Goal: Task Accomplishment & Management: Manage account settings

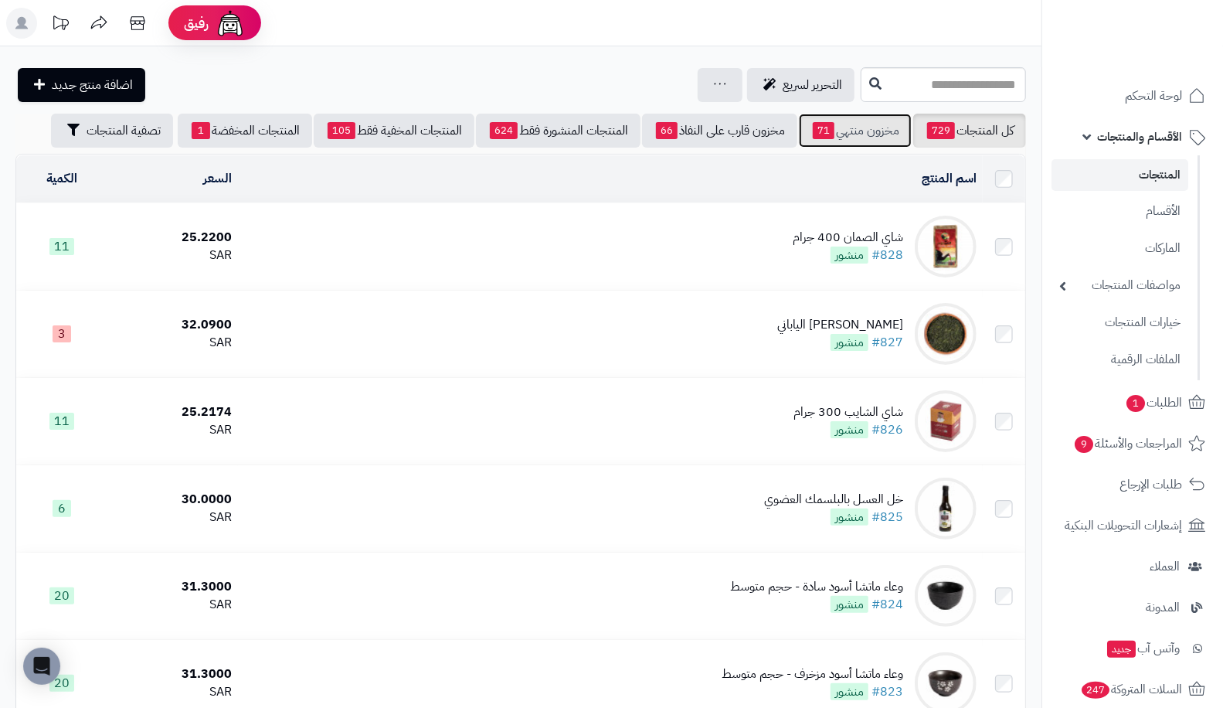
click at [873, 130] on link "مخزون منتهي 71" at bounding box center [855, 131] width 113 height 34
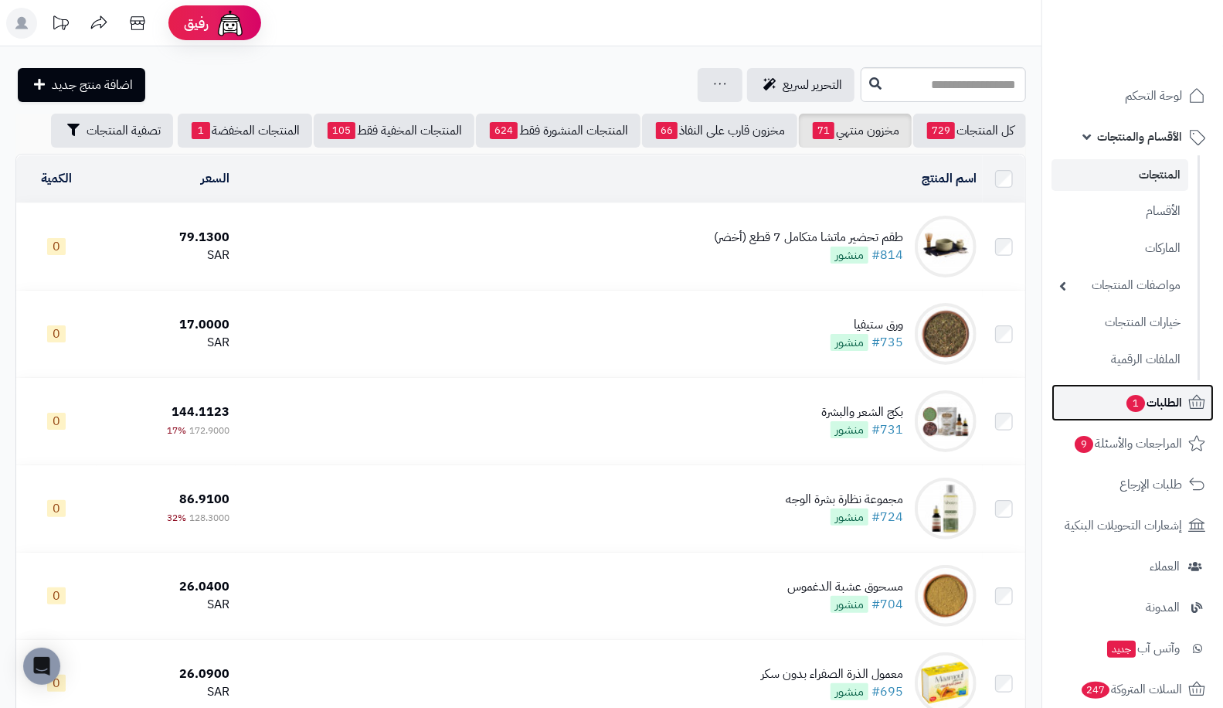
click at [1141, 403] on span "1" at bounding box center [1136, 403] width 20 height 19
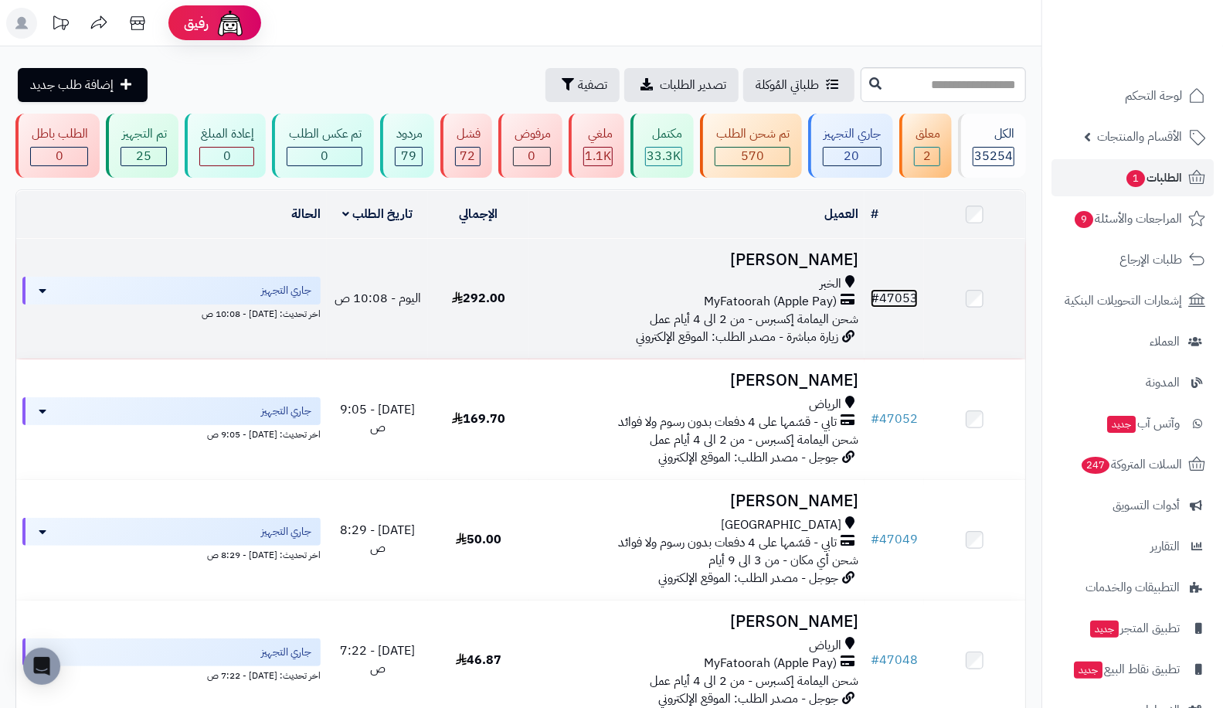
click at [879, 299] on span "#" at bounding box center [875, 298] width 8 height 19
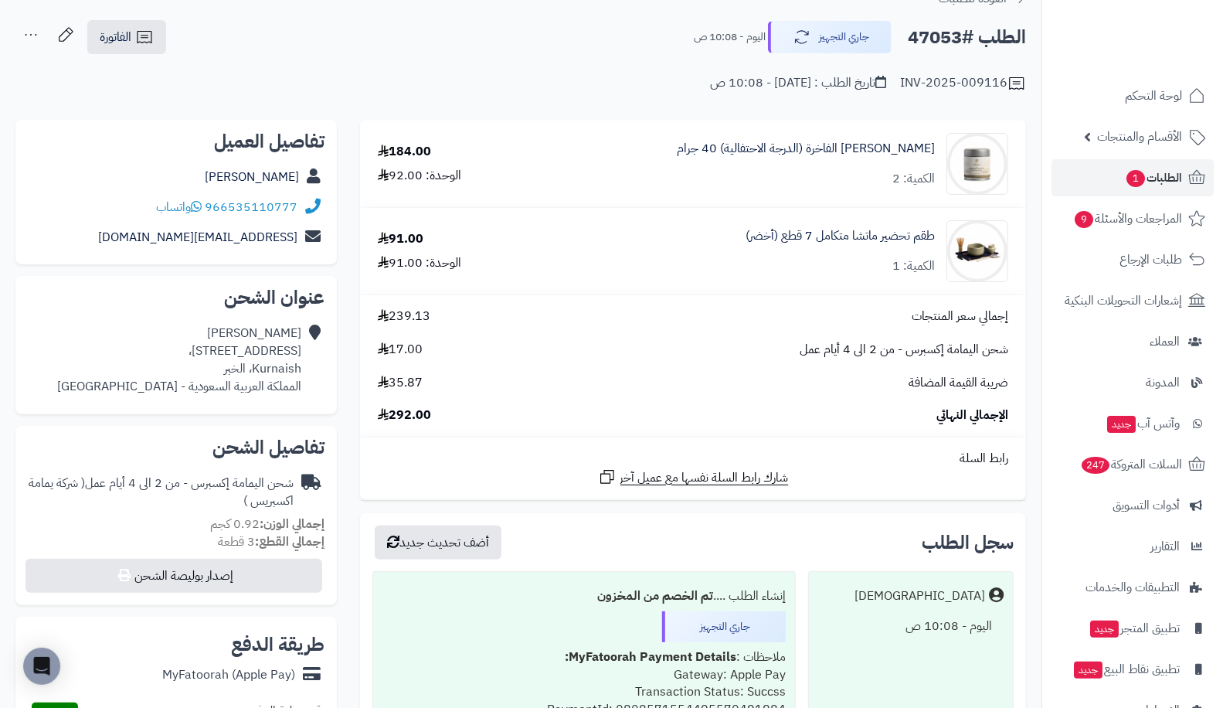
scroll to position [68, 0]
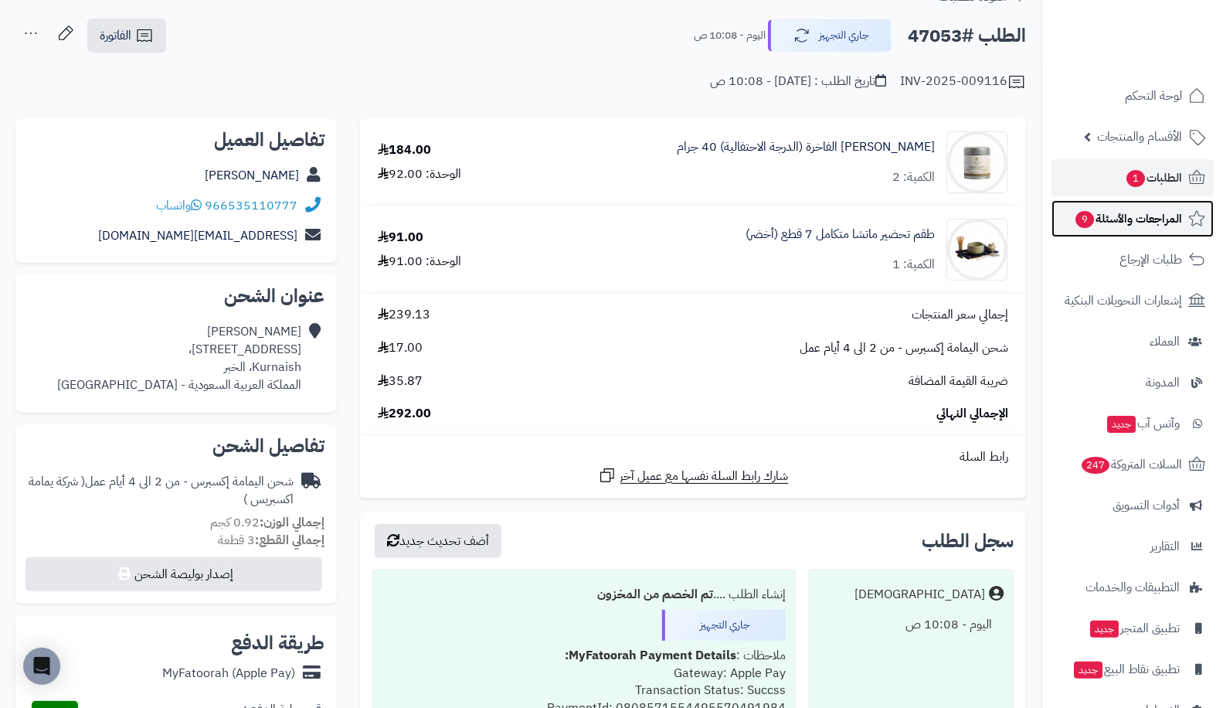
click at [1141, 225] on span "المراجعات والأسئلة 9" at bounding box center [1128, 219] width 108 height 22
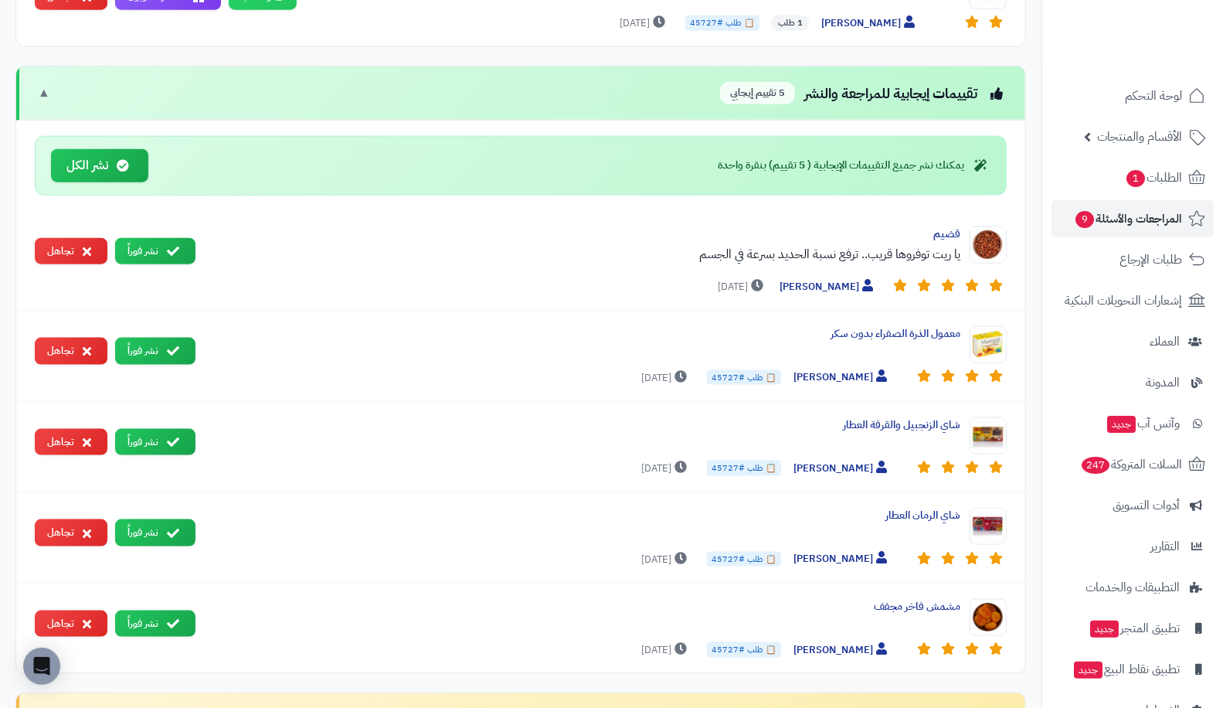
scroll to position [1048, 0]
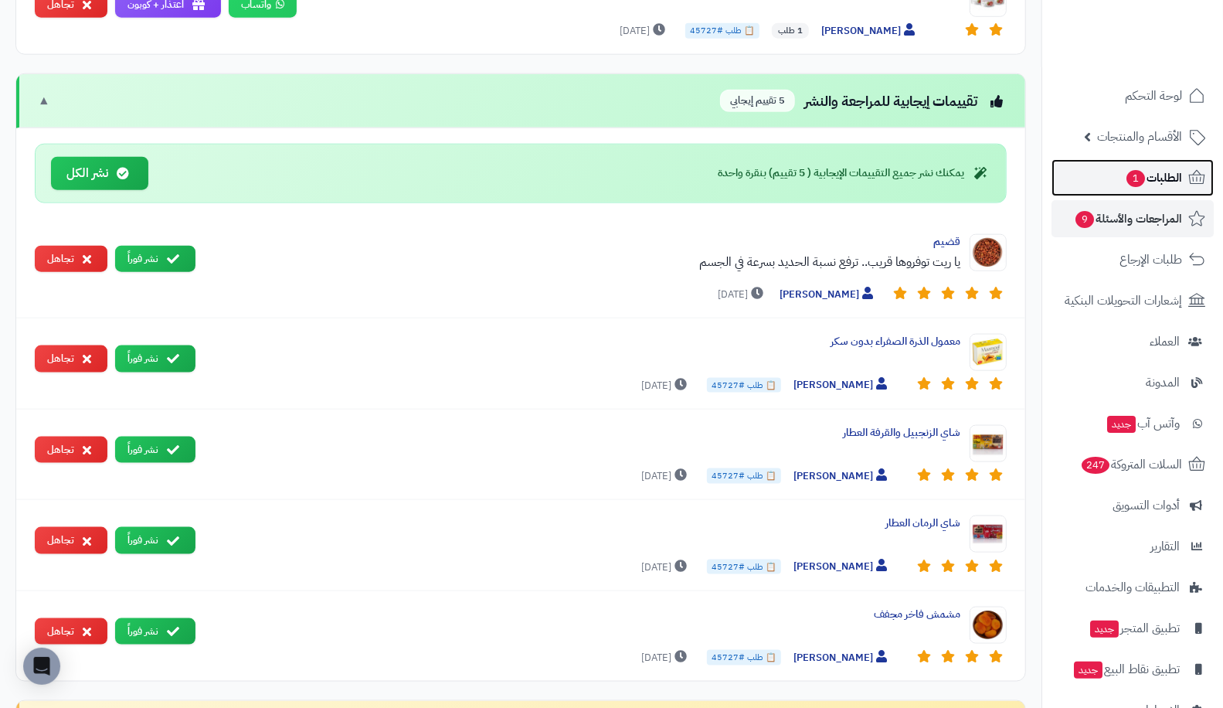
click at [1116, 186] on link "الطلبات 1" at bounding box center [1133, 177] width 162 height 37
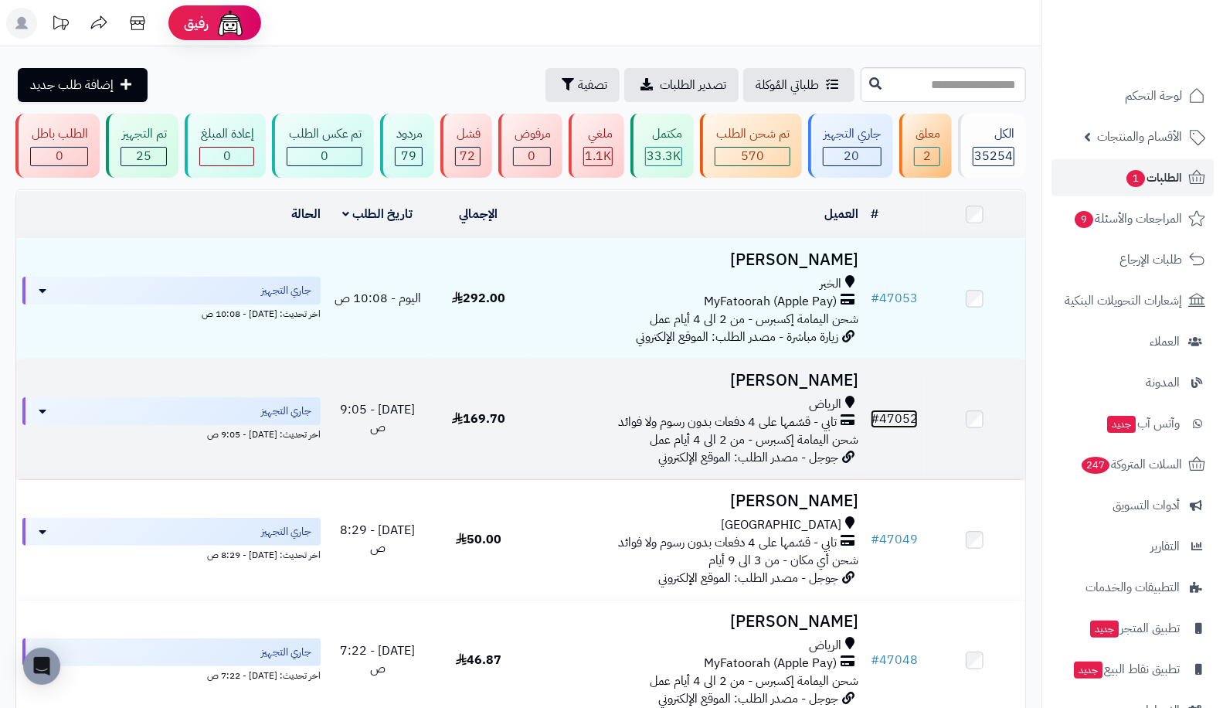
click at [906, 419] on link "# 47052" at bounding box center [894, 419] width 47 height 19
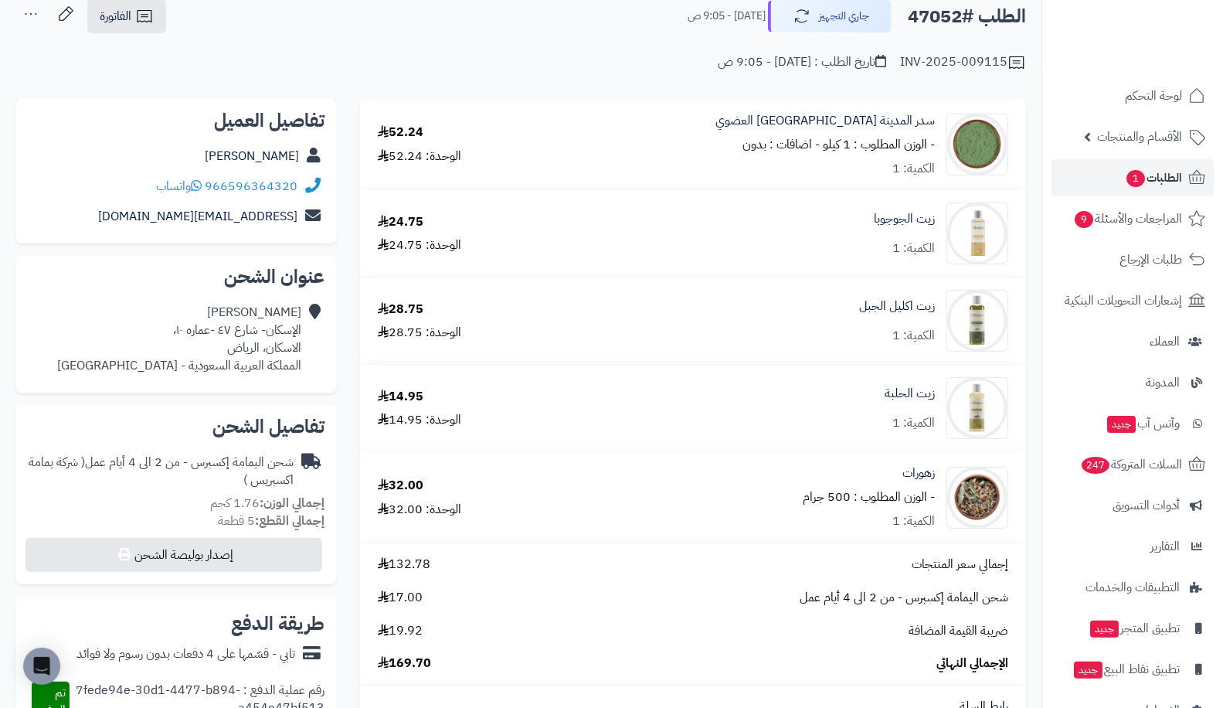
scroll to position [60, 0]
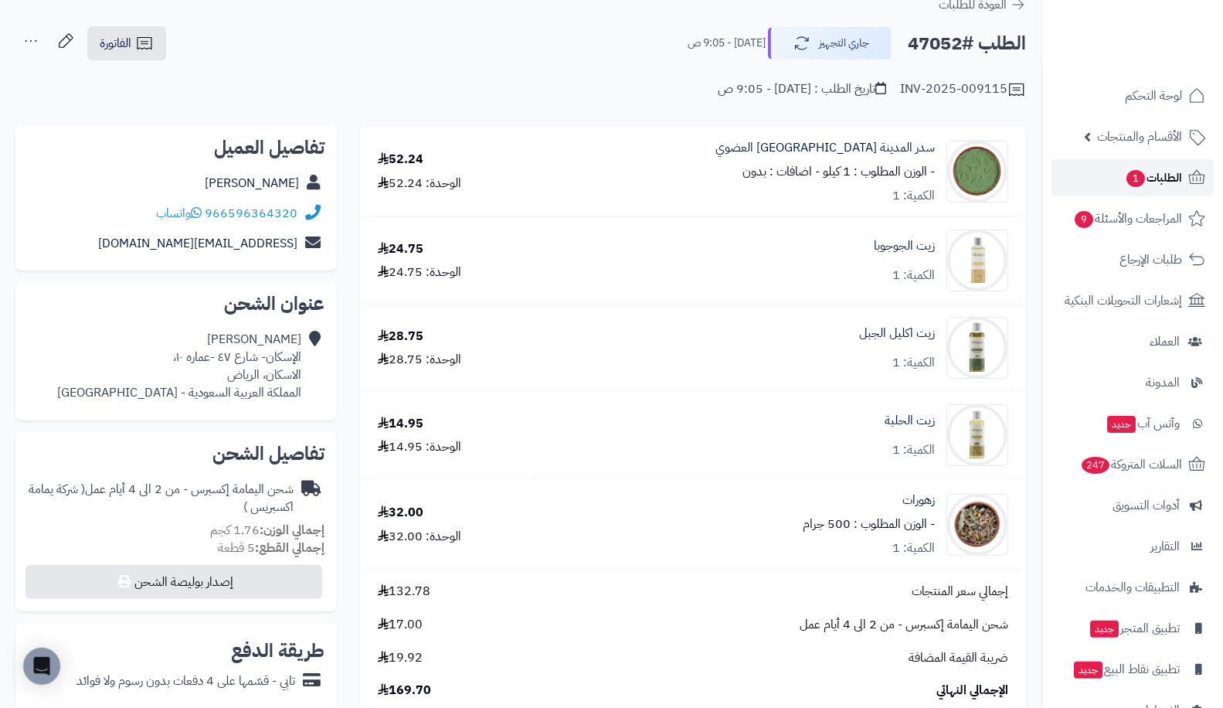
click at [1133, 168] on span "الطلبات 1" at bounding box center [1153, 178] width 57 height 22
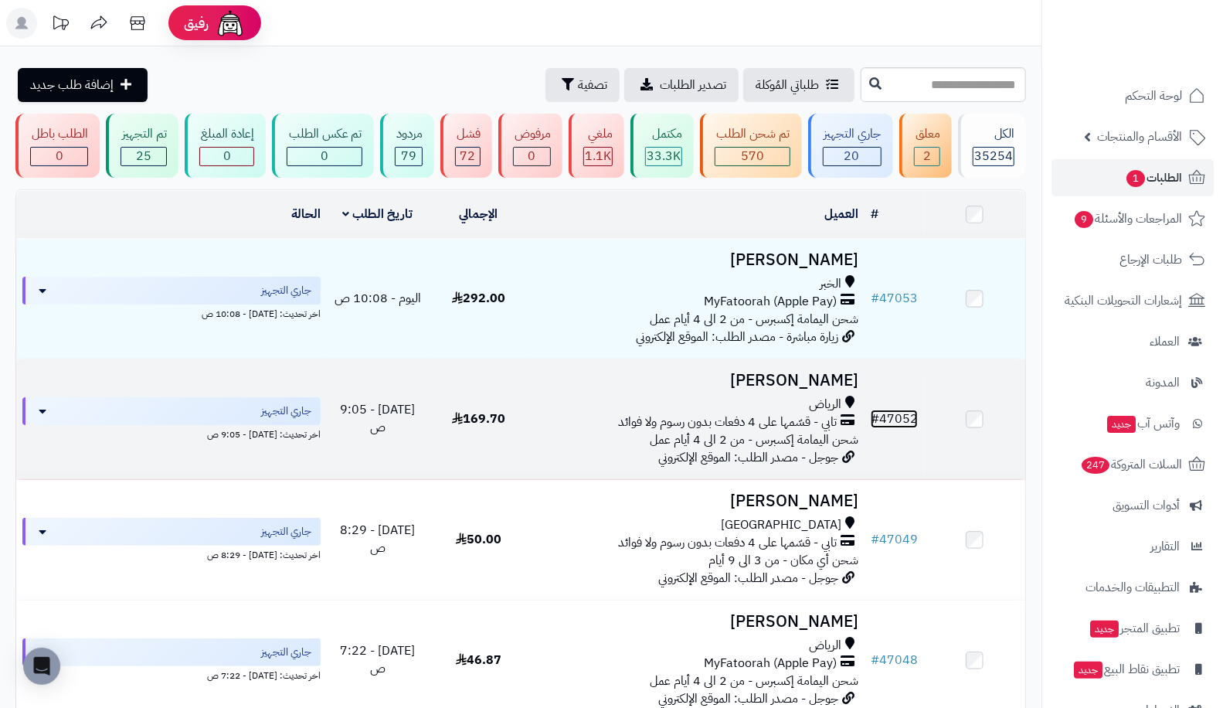
click at [903, 415] on link "# 47052" at bounding box center [894, 419] width 47 height 19
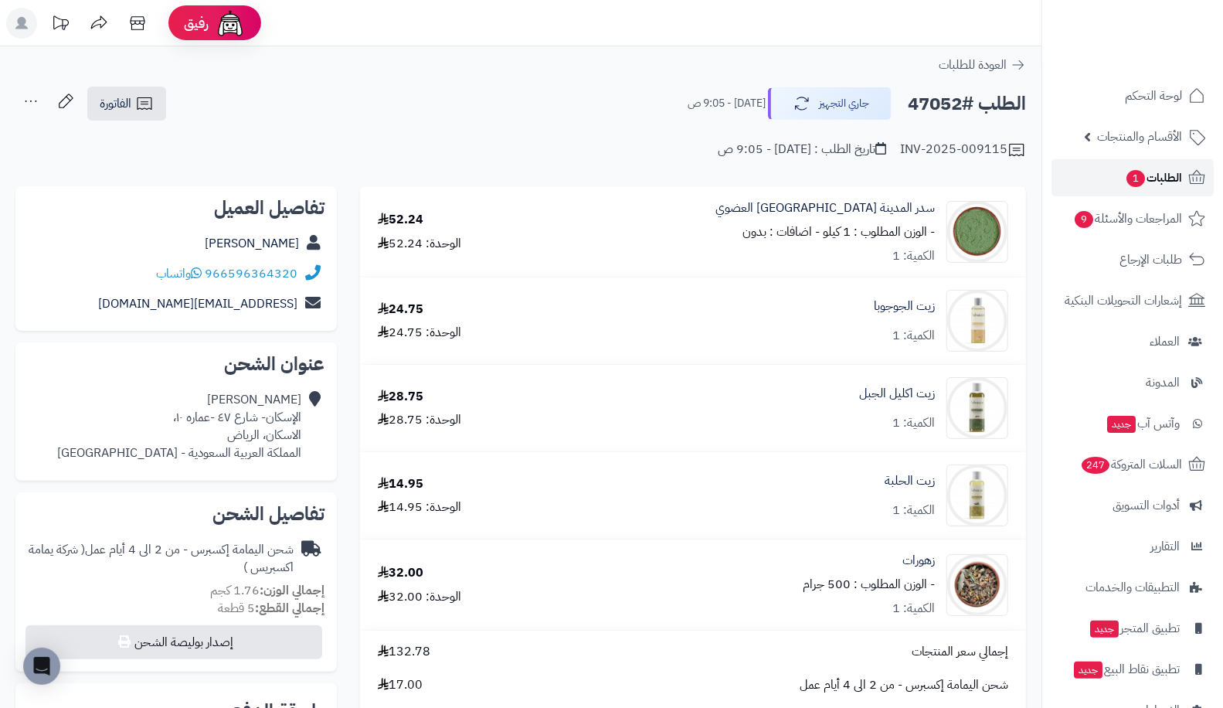
click at [1200, 178] on icon at bounding box center [1197, 177] width 16 height 14
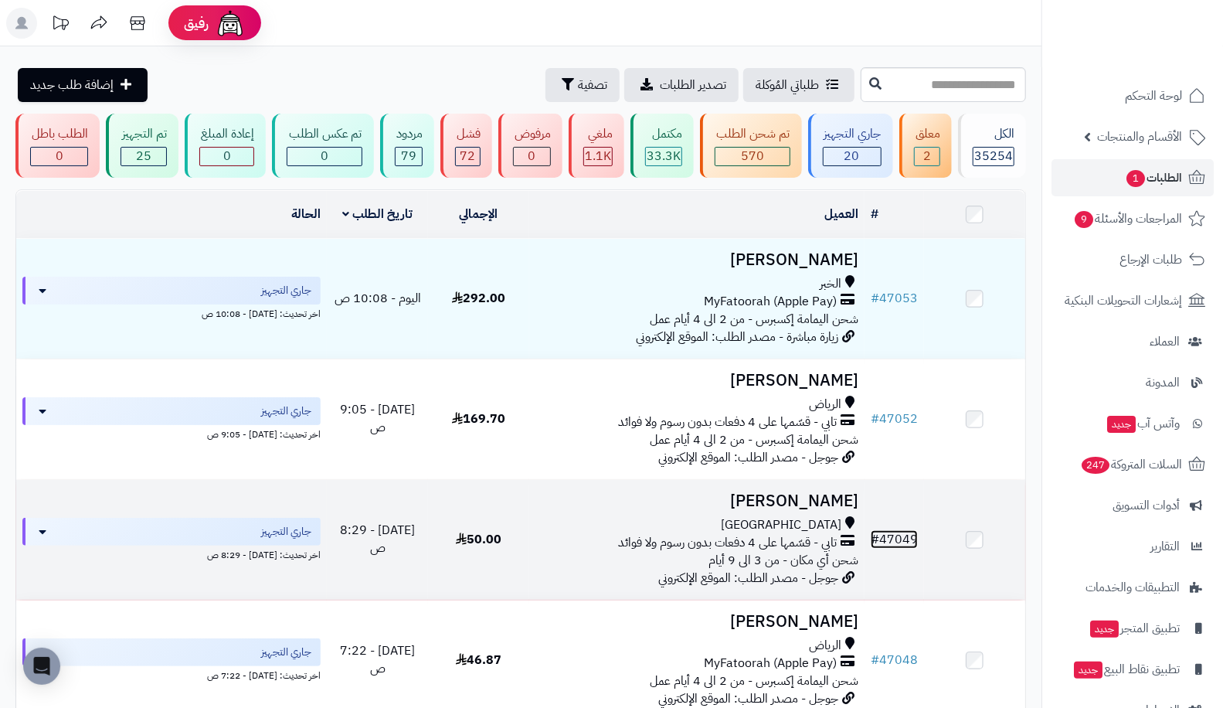
click at [889, 539] on link "# 47049" at bounding box center [894, 539] width 47 height 19
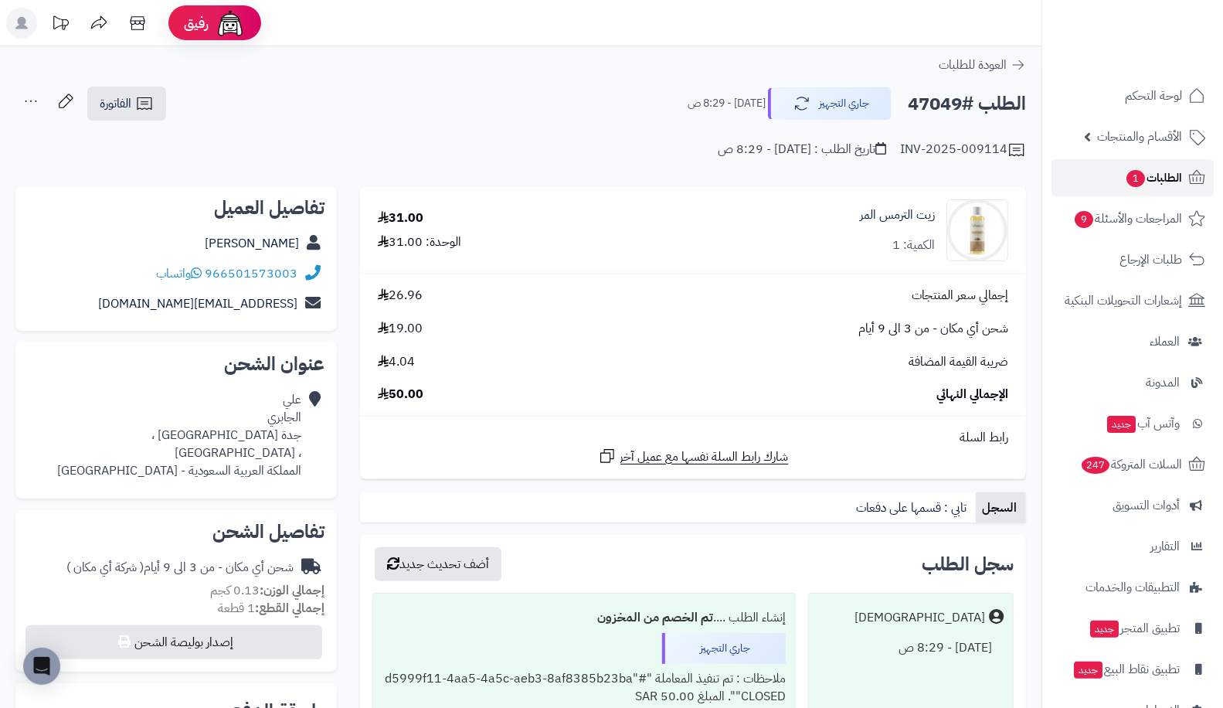
click at [1156, 172] on span "الطلبات 1" at bounding box center [1153, 178] width 57 height 22
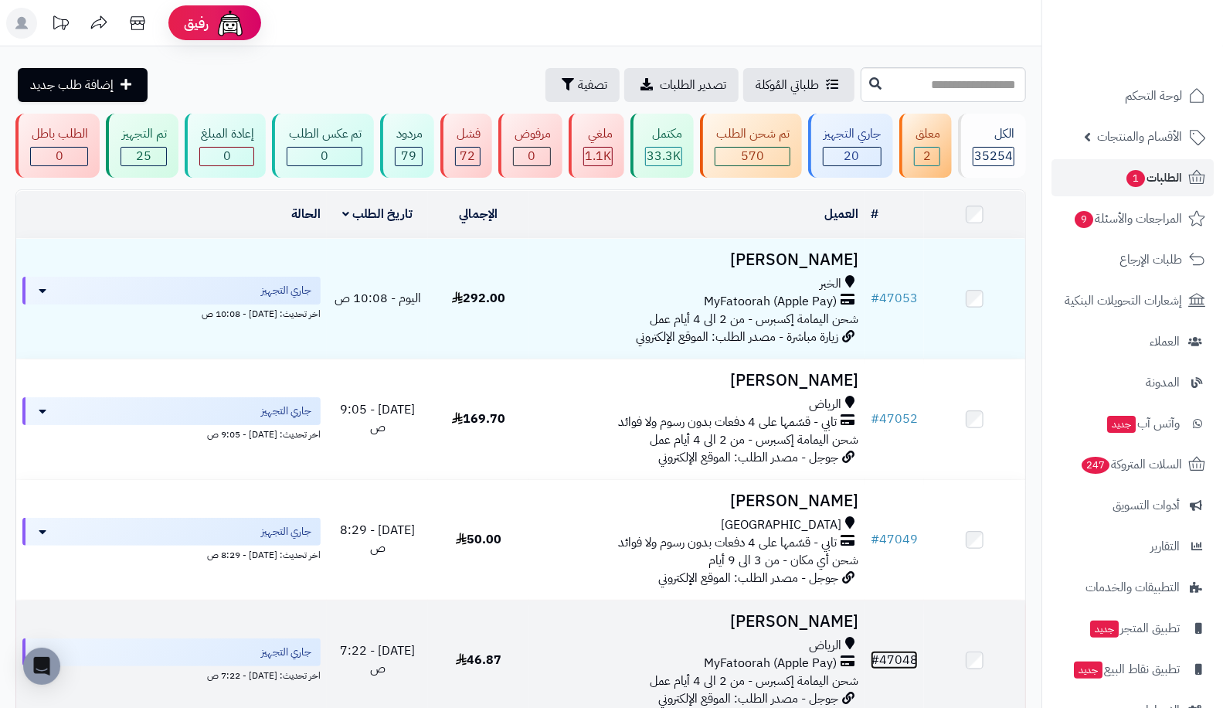
click at [909, 664] on link "# 47048" at bounding box center [894, 660] width 47 height 19
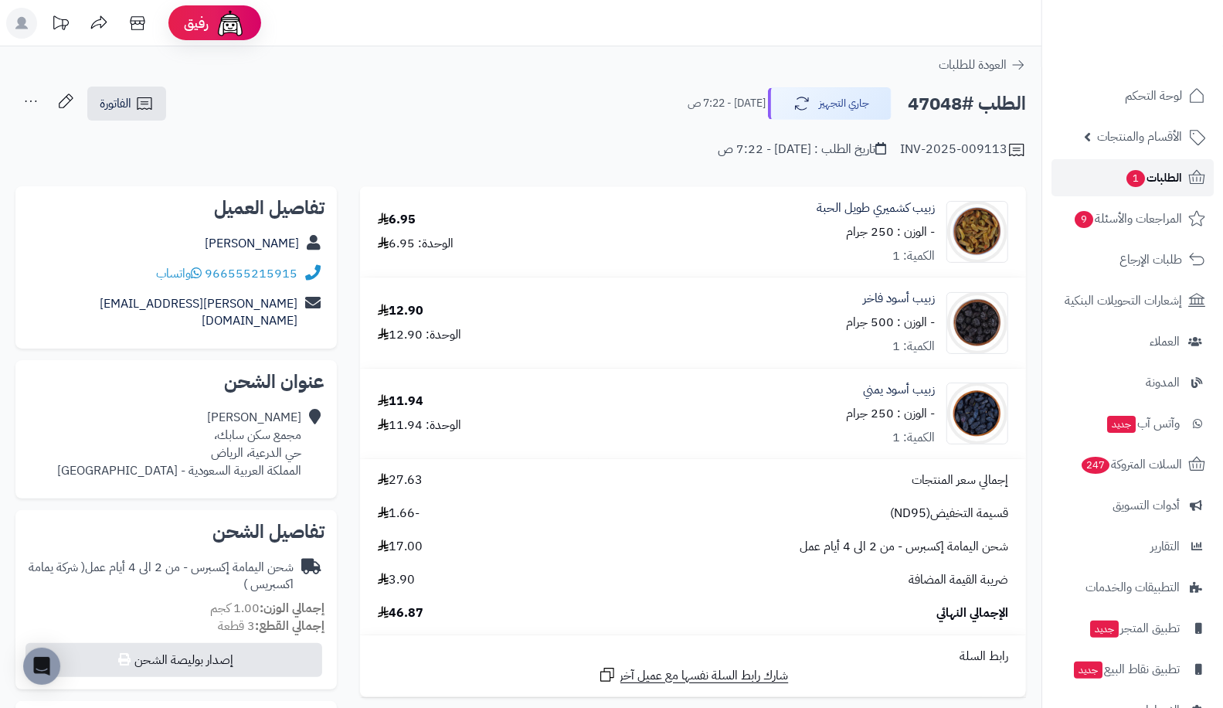
click at [1135, 171] on span "1" at bounding box center [1136, 178] width 19 height 17
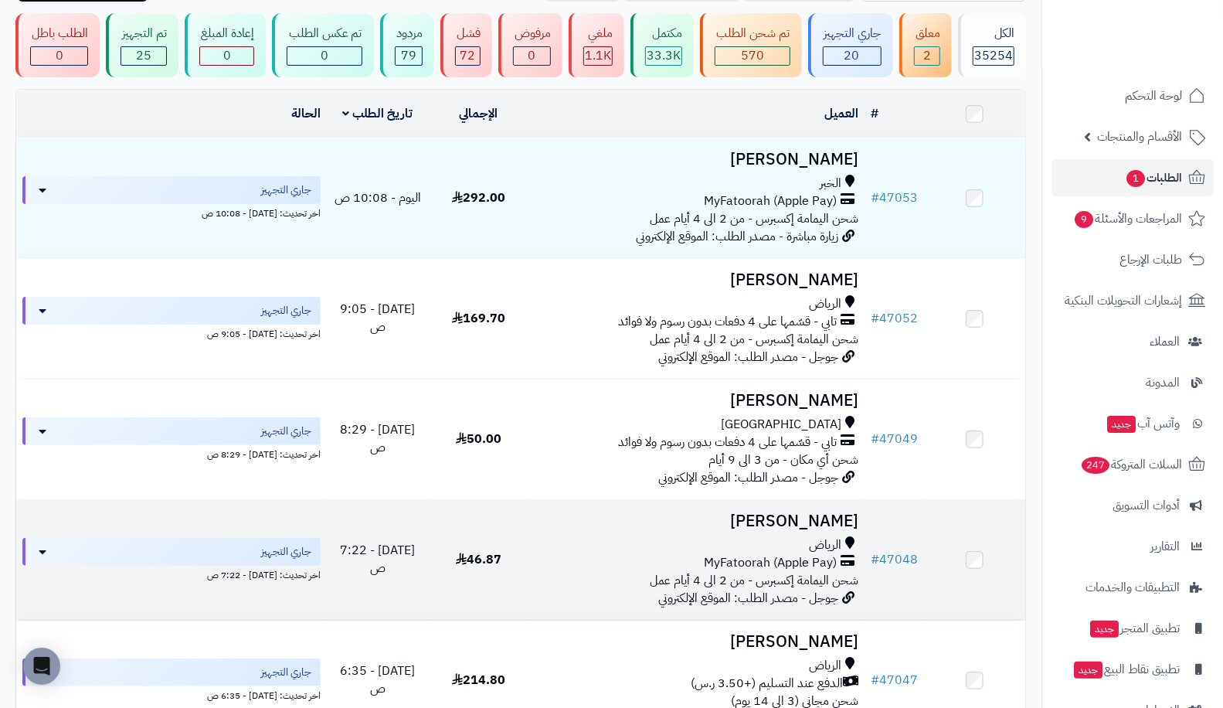
scroll to position [103, 0]
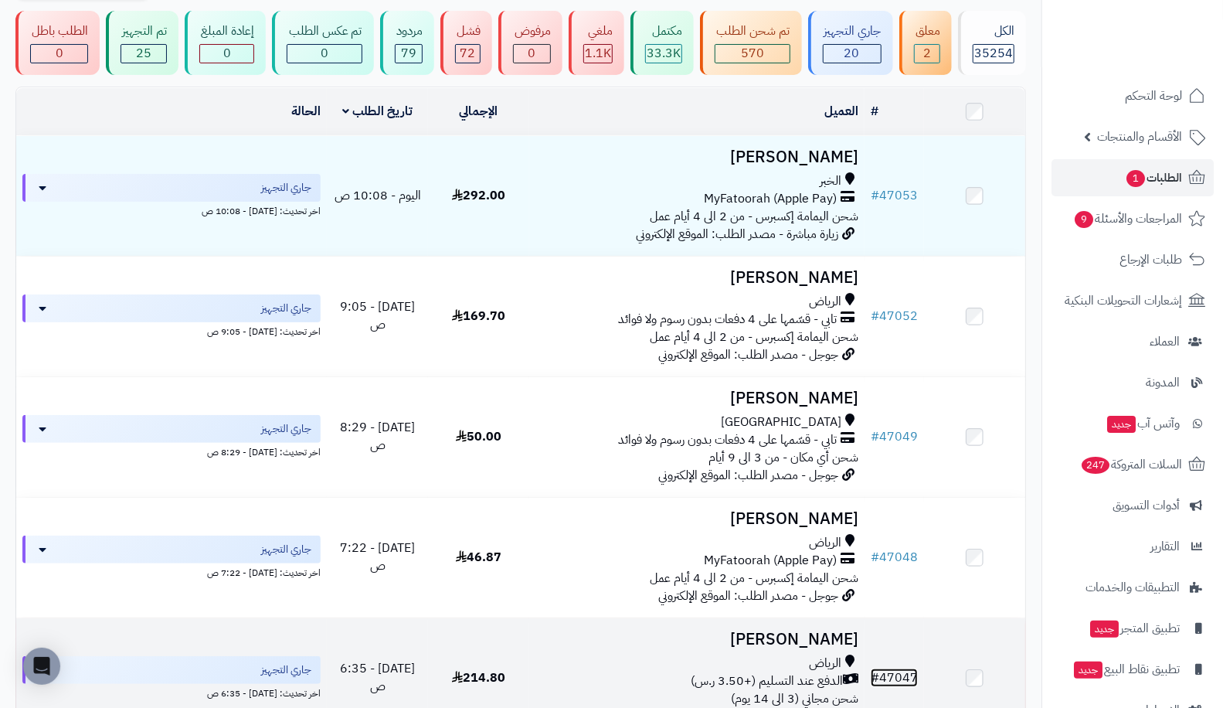
click at [895, 683] on link "# 47047" at bounding box center [894, 677] width 47 height 19
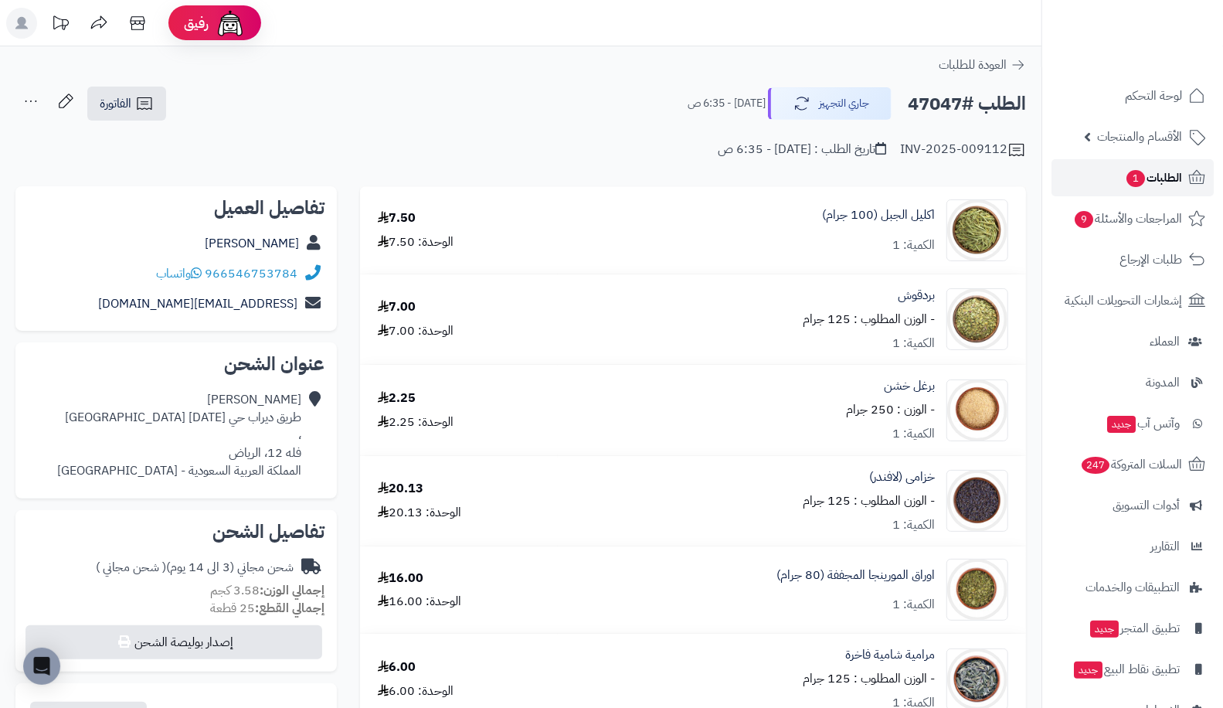
click at [1141, 192] on link "الطلبات 1" at bounding box center [1133, 177] width 162 height 37
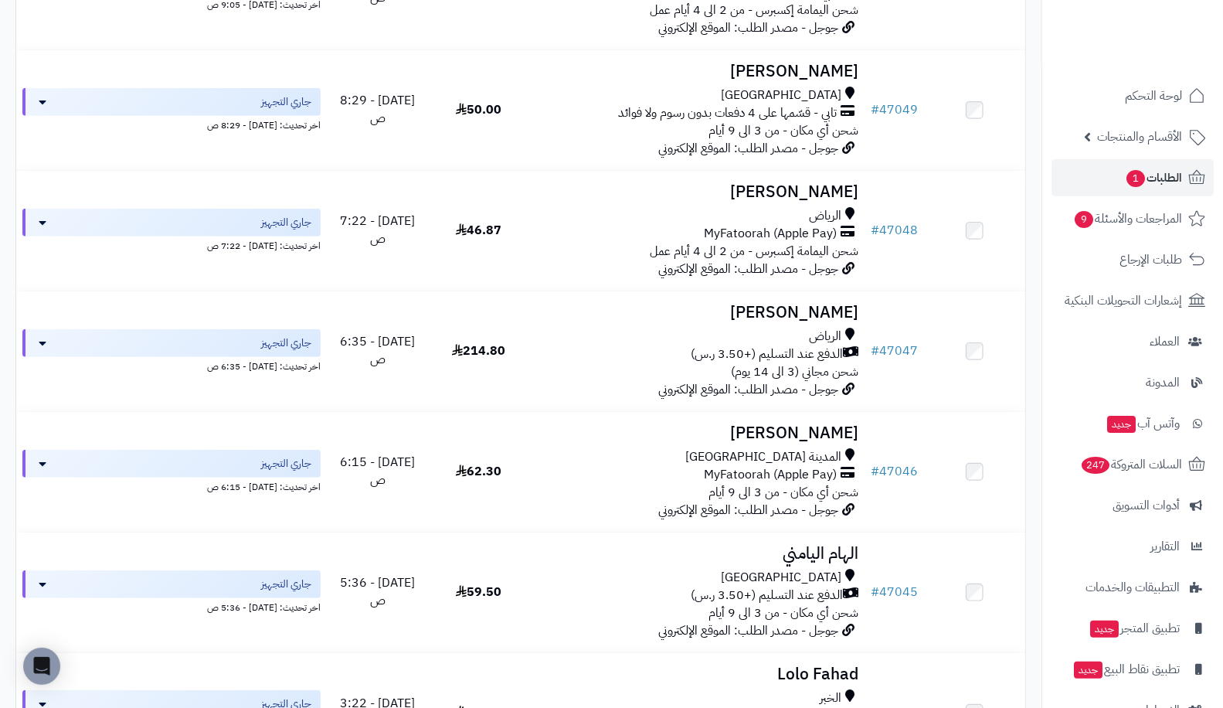
scroll to position [583, 0]
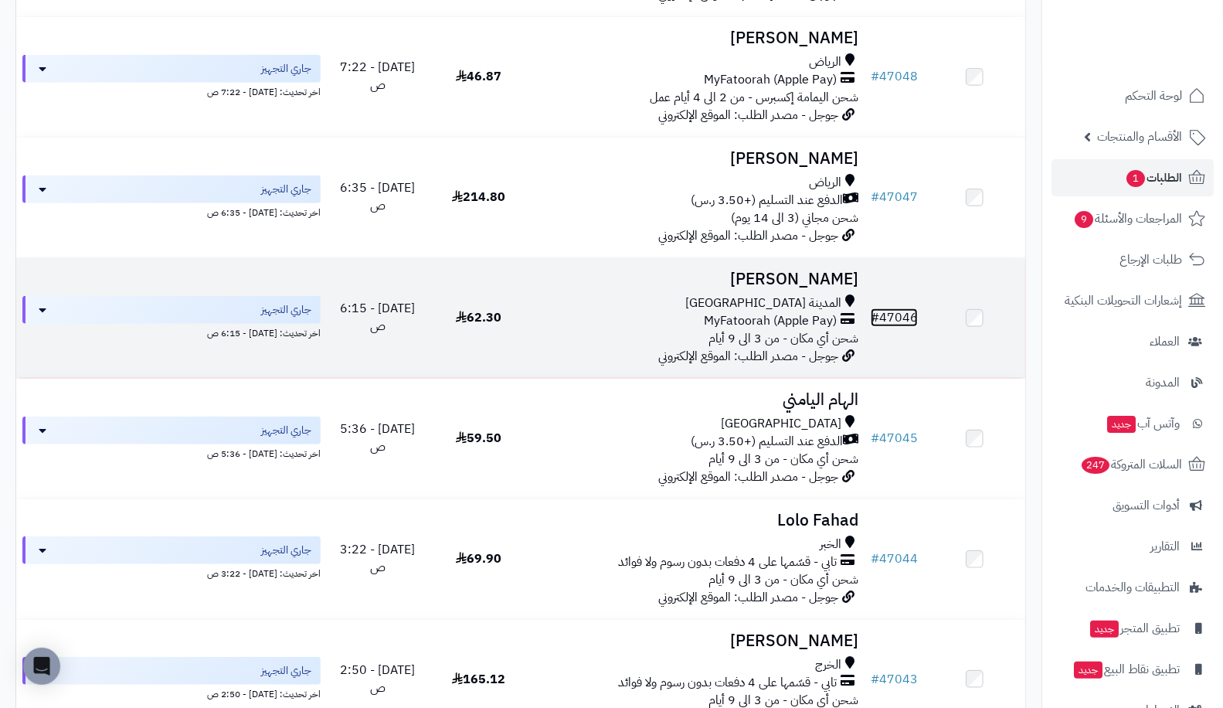
click at [879, 314] on span "#" at bounding box center [875, 317] width 8 height 19
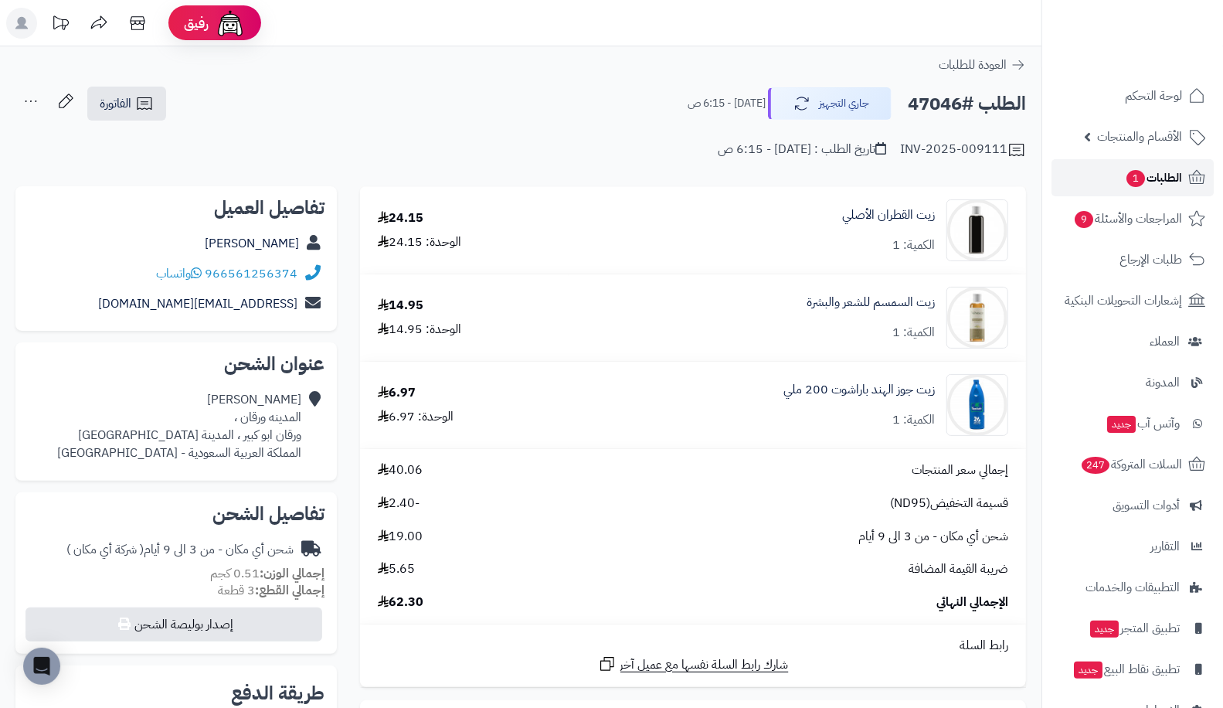
click at [1133, 191] on link "الطلبات 1" at bounding box center [1133, 177] width 162 height 37
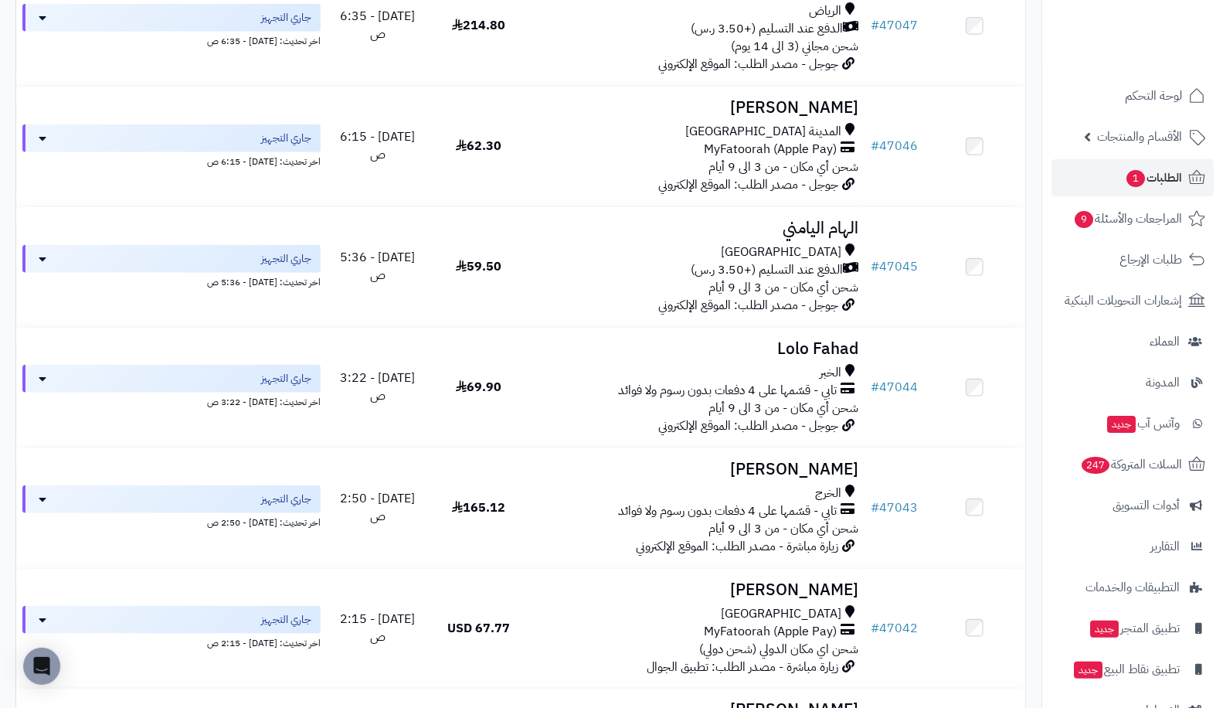
scroll to position [790, 0]
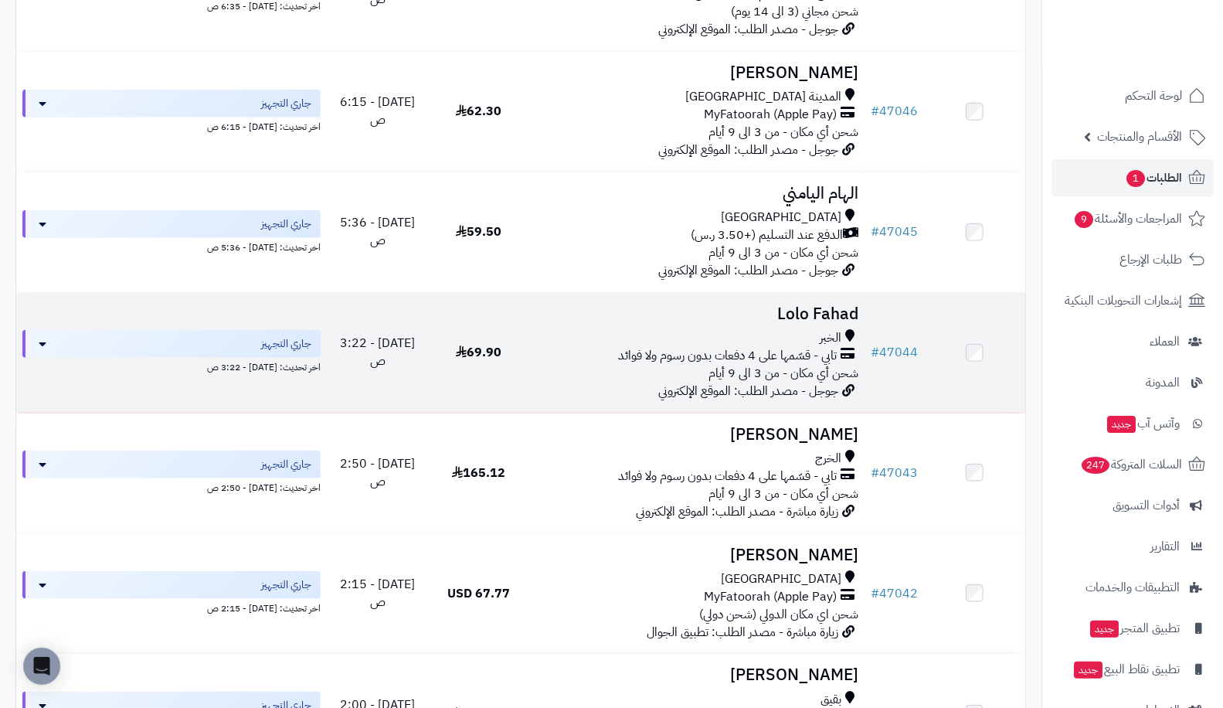
click at [929, 352] on td at bounding box center [974, 353] width 101 height 120
click at [906, 350] on link "# 47044" at bounding box center [894, 352] width 47 height 19
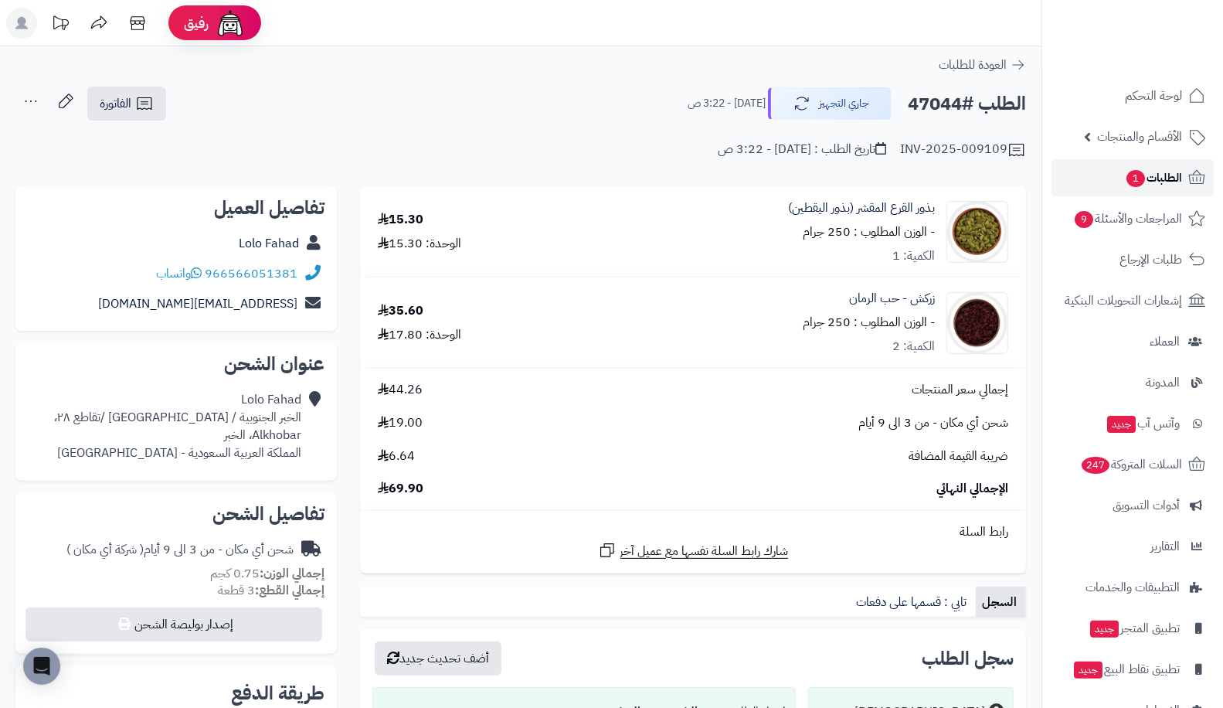
click at [1120, 182] on link "الطلبات 1" at bounding box center [1133, 177] width 162 height 37
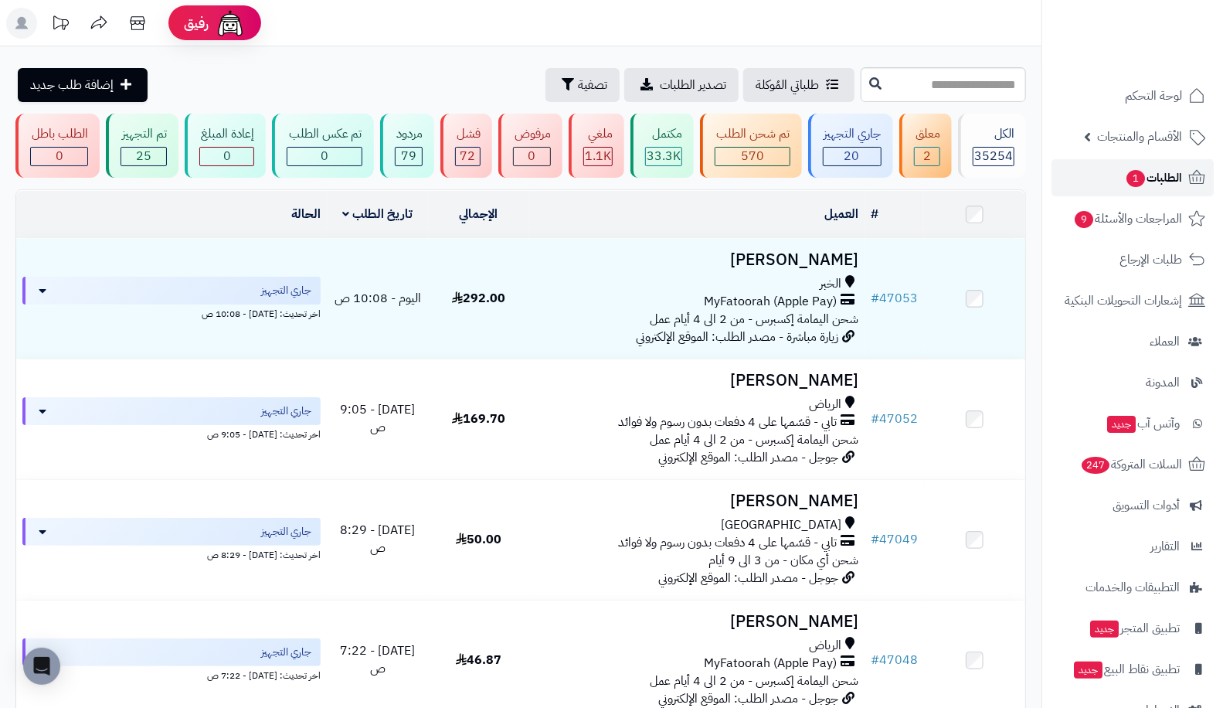
click at [1133, 167] on span "الطلبات 1" at bounding box center [1153, 178] width 57 height 22
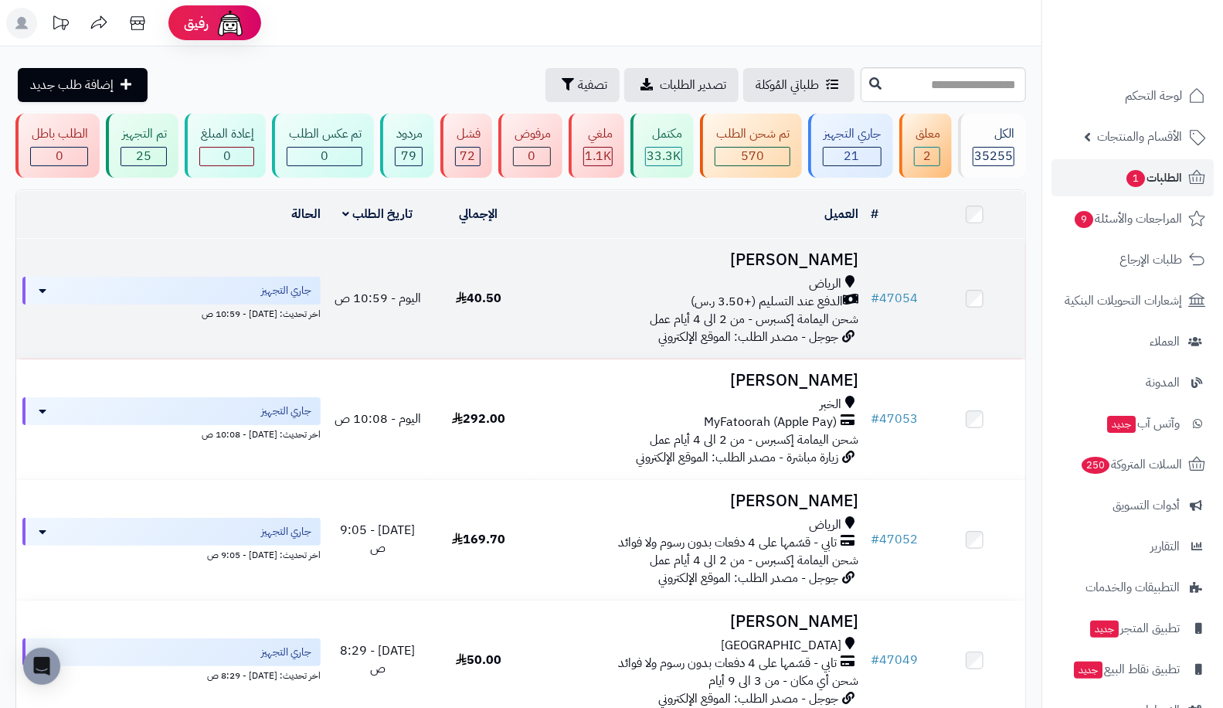
click at [903, 282] on td "# 47054" at bounding box center [894, 299] width 59 height 120
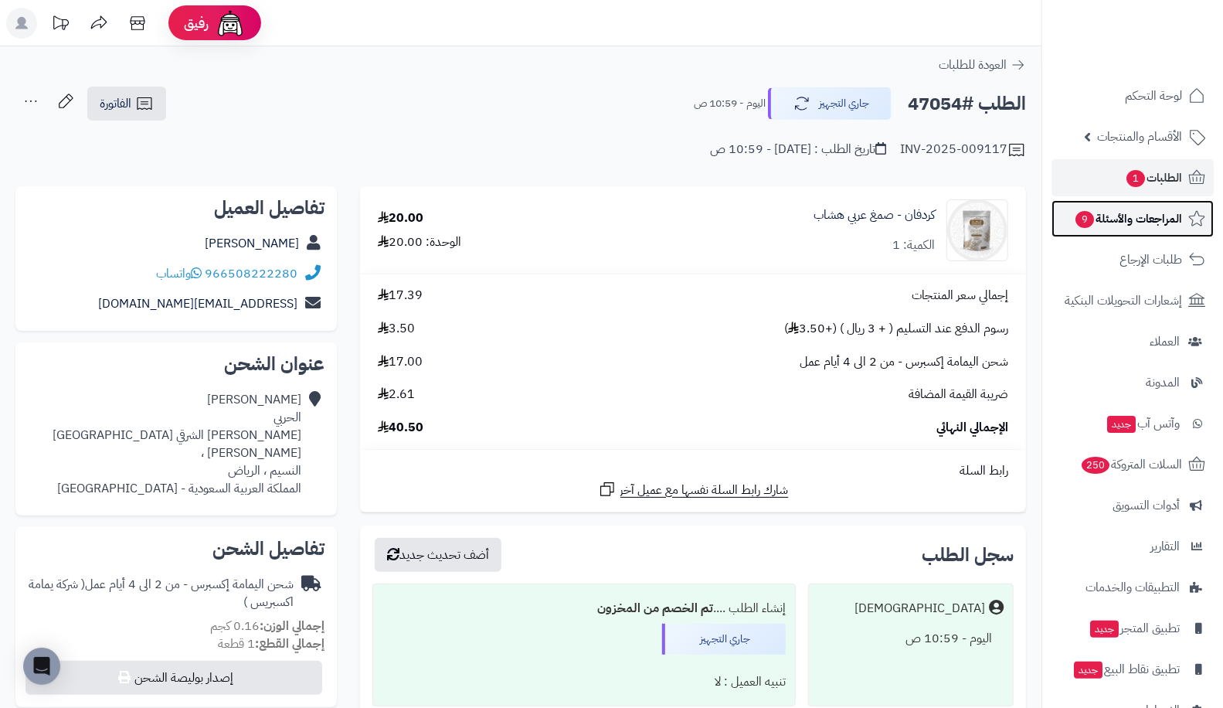
click at [1101, 226] on span "المراجعات والأسئلة 9" at bounding box center [1128, 219] width 108 height 22
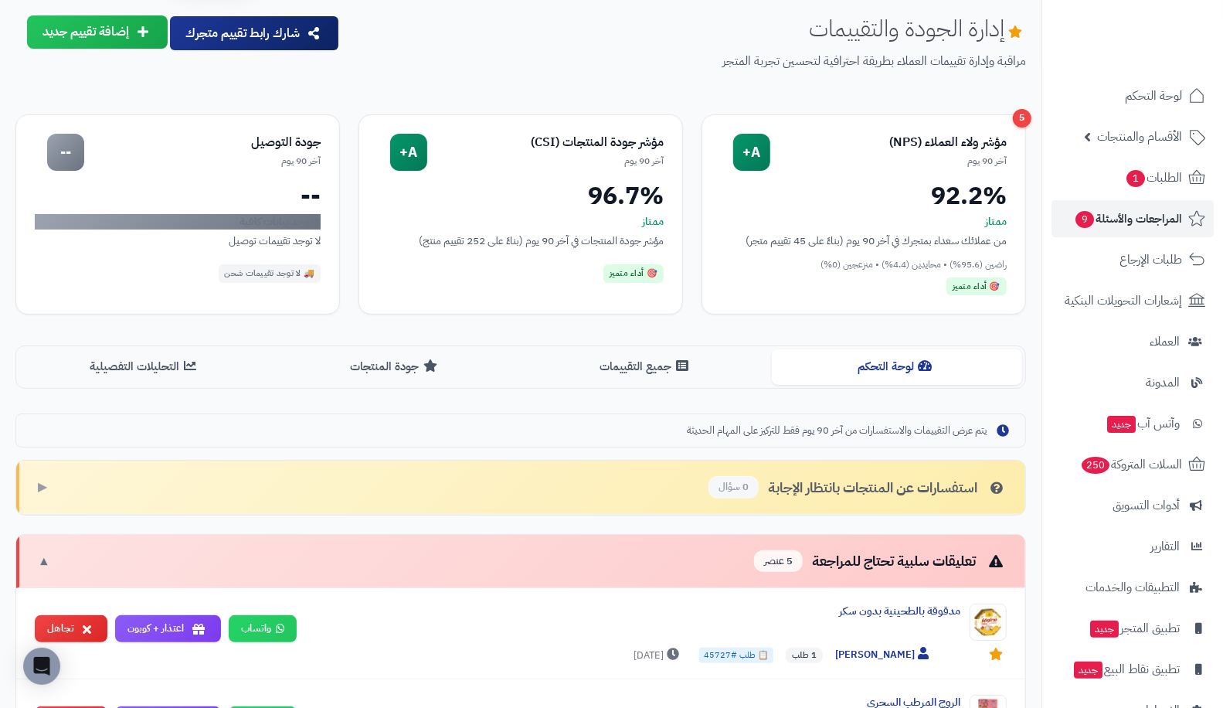
scroll to position [56, 0]
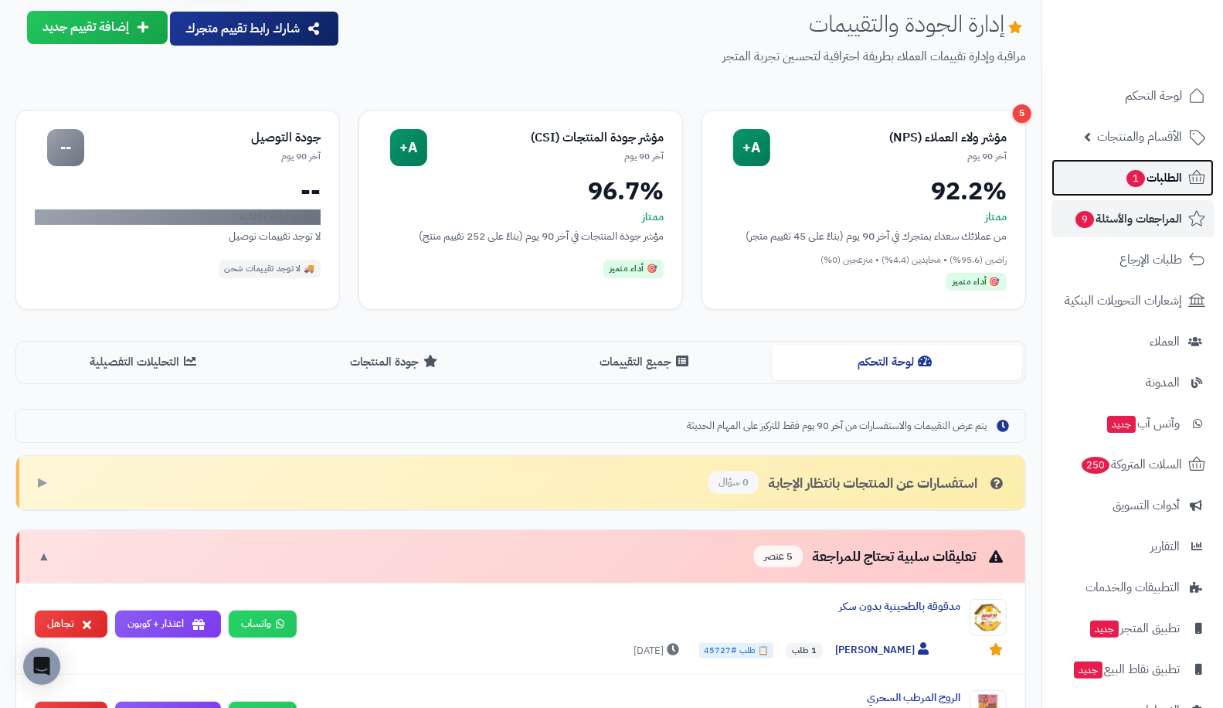
click at [1109, 189] on link "الطلبات 1" at bounding box center [1133, 177] width 162 height 37
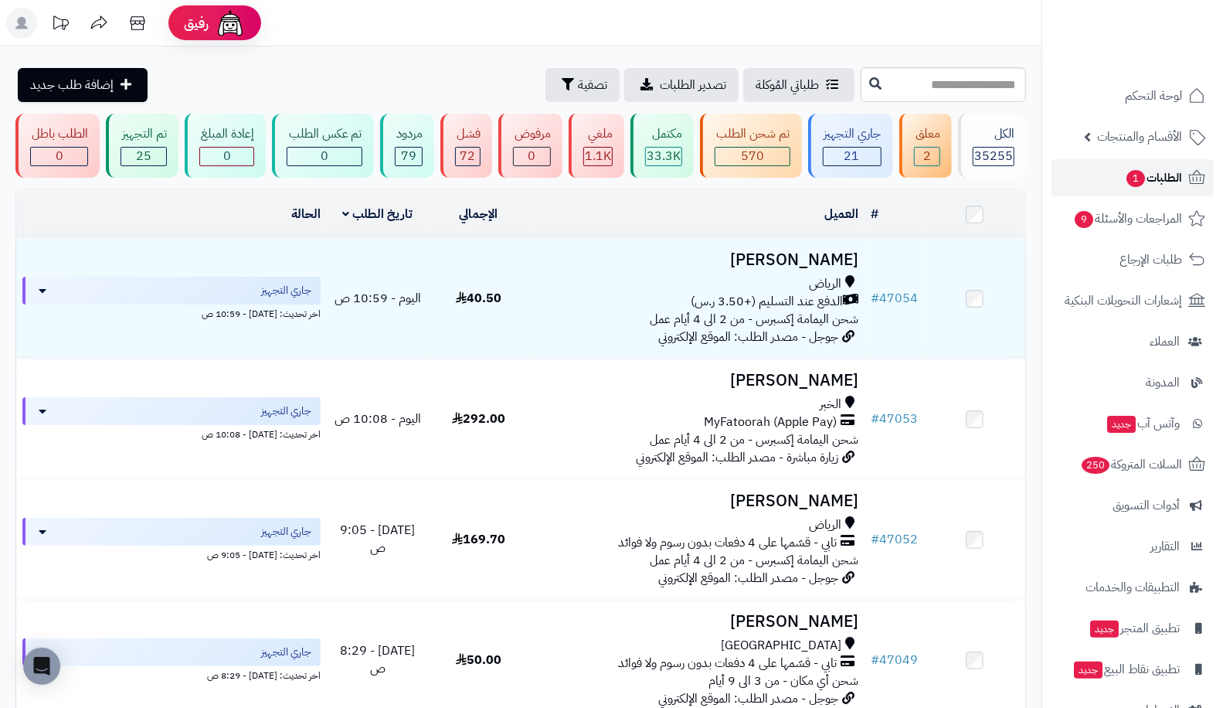
click at [1103, 189] on link "الطلبات 1" at bounding box center [1133, 177] width 162 height 37
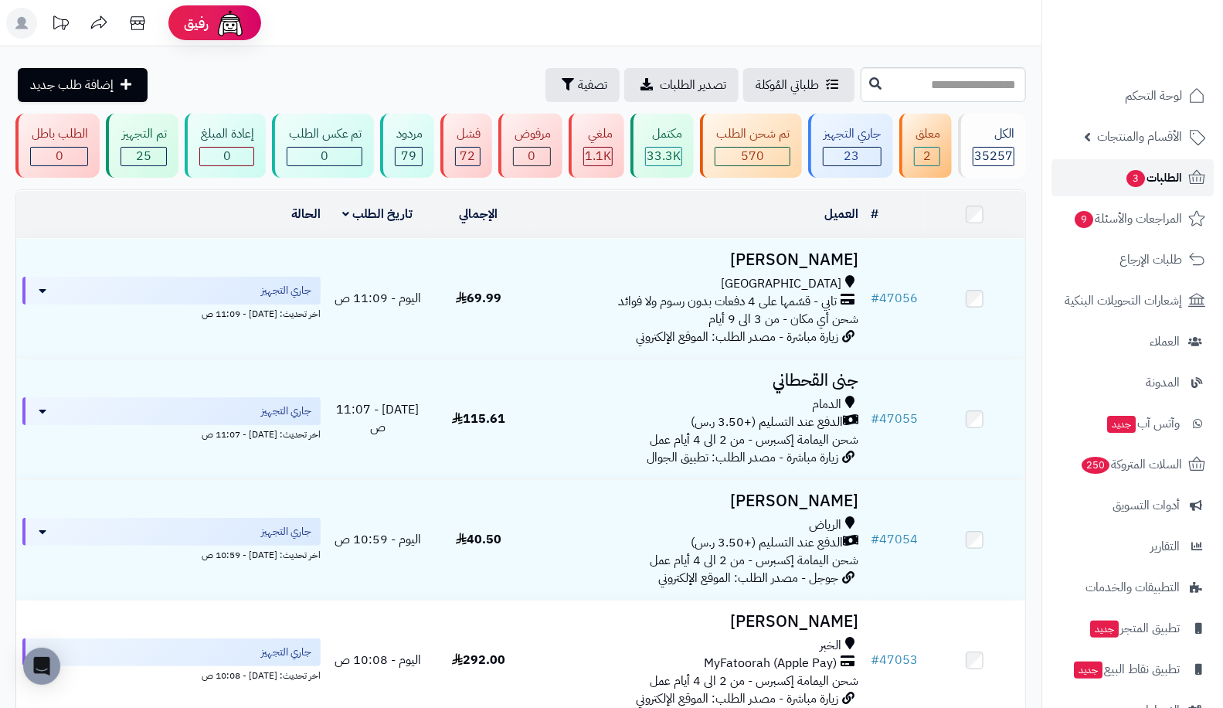
click at [1117, 168] on link "الطلبات 3" at bounding box center [1133, 177] width 162 height 37
